Goal: Task Accomplishment & Management: Manage account settings

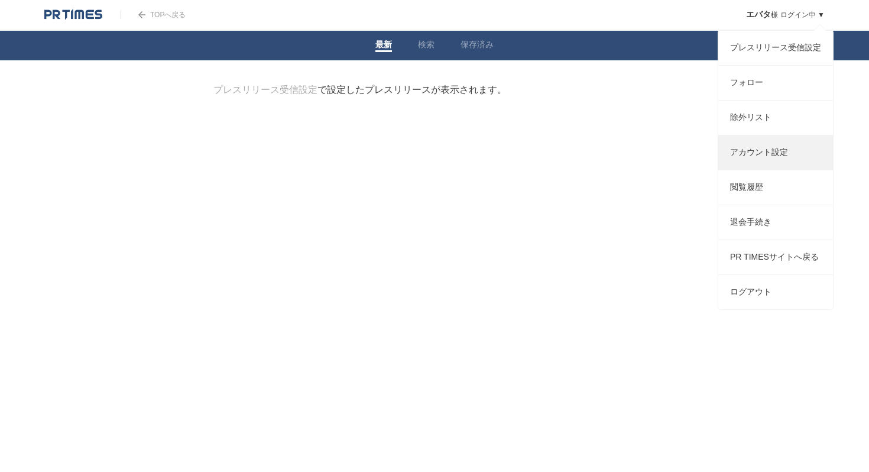
click at [760, 170] on link "アカウント設定" at bounding box center [775, 152] width 115 height 34
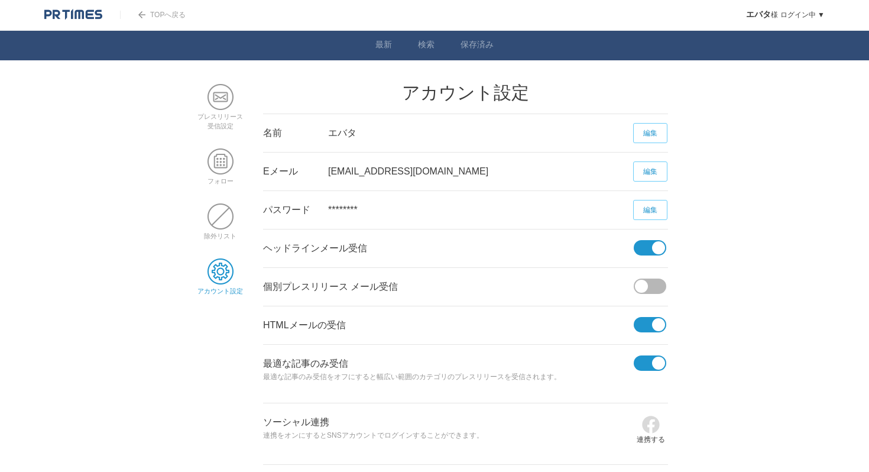
click at [660, 258] on div at bounding box center [651, 246] width 34 height 35
click at [657, 245] on span at bounding box center [658, 247] width 13 height 13
click at [0, 0] on input "checkbox" at bounding box center [0, 0] width 0 height 0
click at [656, 325] on span at bounding box center [658, 324] width 13 height 13
click at [0, 0] on input "checkbox" at bounding box center [0, 0] width 0 height 0
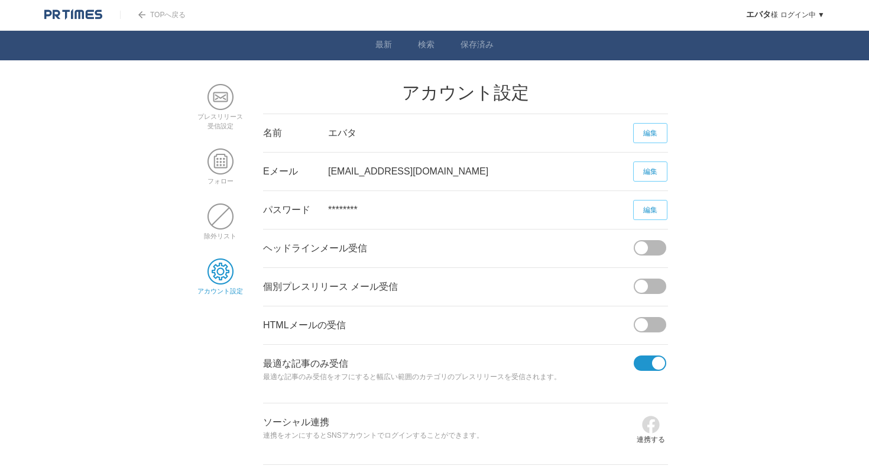
click at [653, 360] on span at bounding box center [658, 363] width 13 height 13
click at [0, 0] on input "checkbox" at bounding box center [0, 0] width 0 height 0
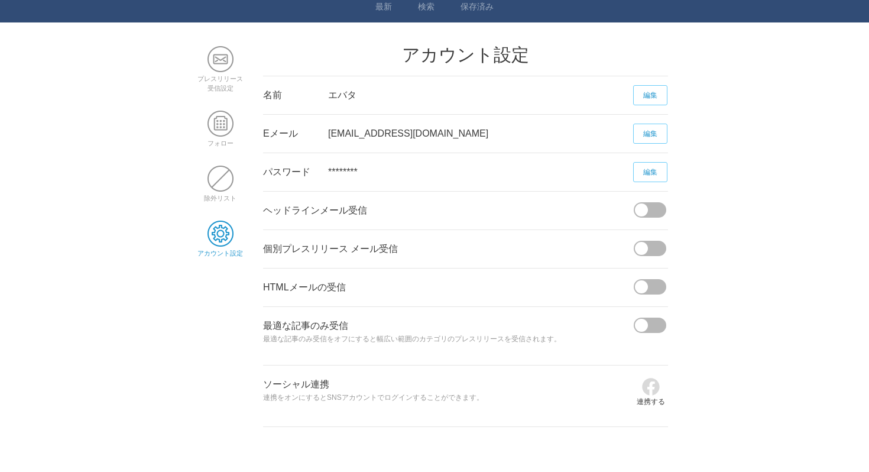
scroll to position [82, 0]
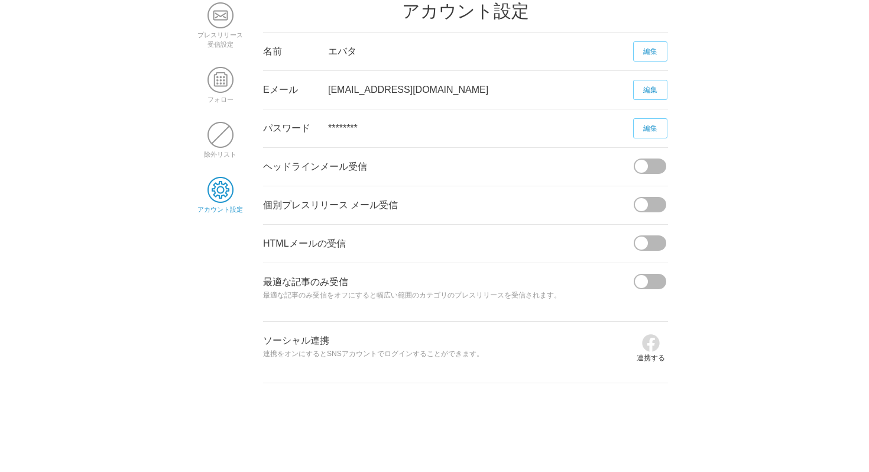
click at [647, 276] on span at bounding box center [654, 281] width 25 height 15
click at [0, 0] on input "checkbox" at bounding box center [0, 0] width 0 height 0
click at [661, 286] on span at bounding box center [658, 281] width 13 height 13
click at [0, 0] on input "checkbox" at bounding box center [0, 0] width 0 height 0
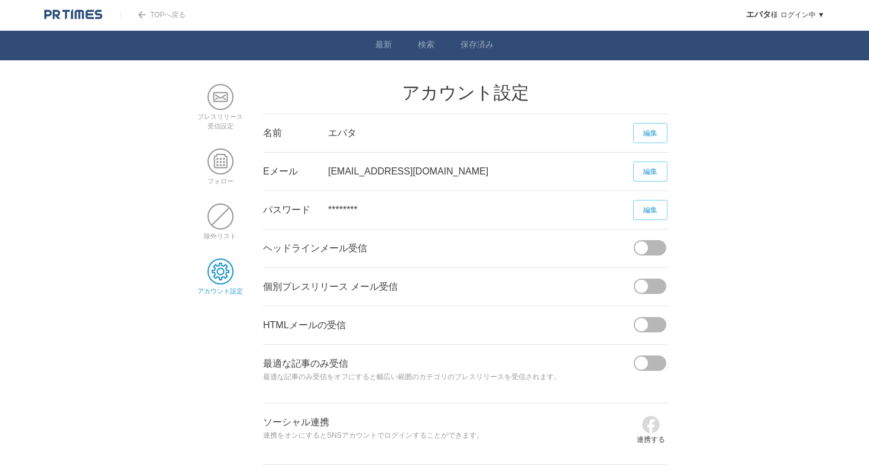
click at [166, 14] on link "TOPへ戻る" at bounding box center [153, 15] width 66 height 8
